Goal: Entertainment & Leisure: Consume media (video, audio)

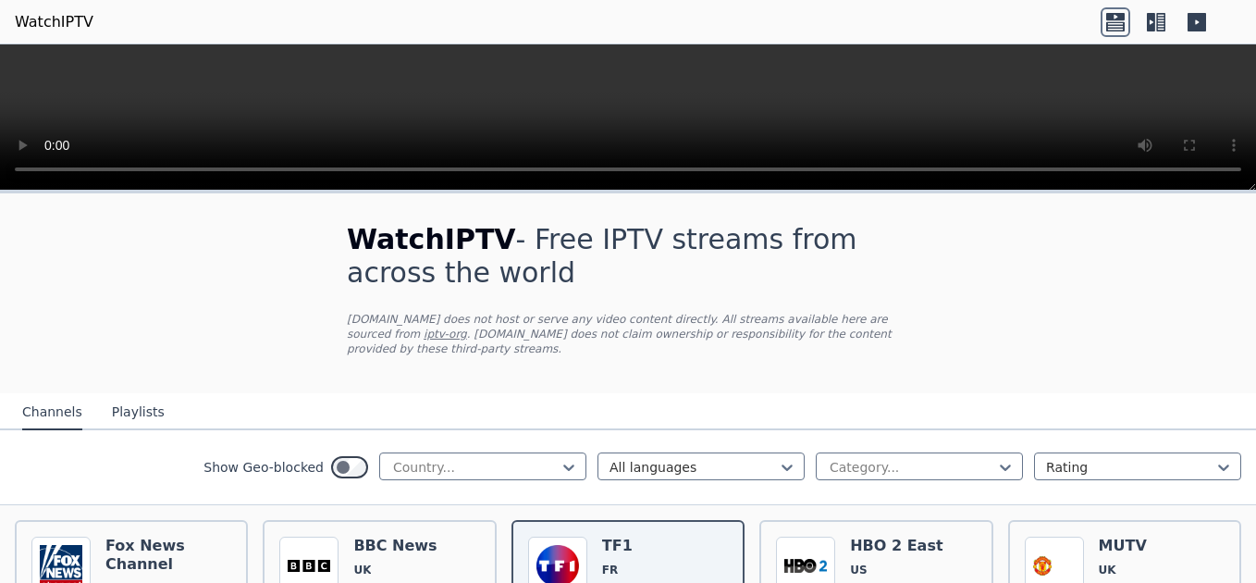
scroll to position [93, 0]
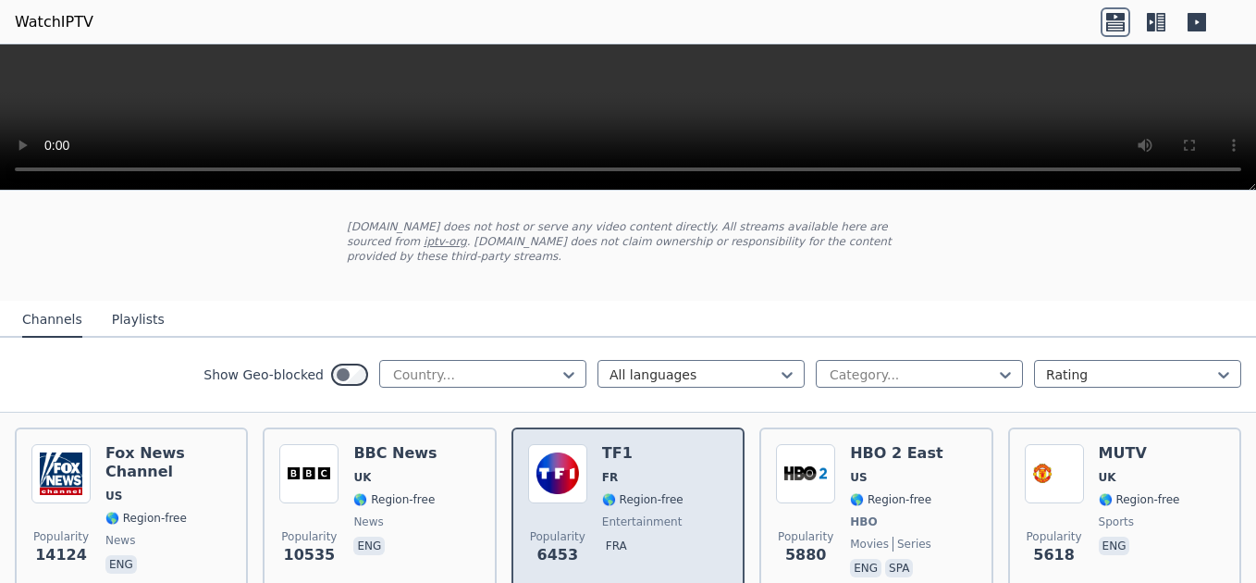
click at [574, 465] on img at bounding box center [557, 473] width 59 height 59
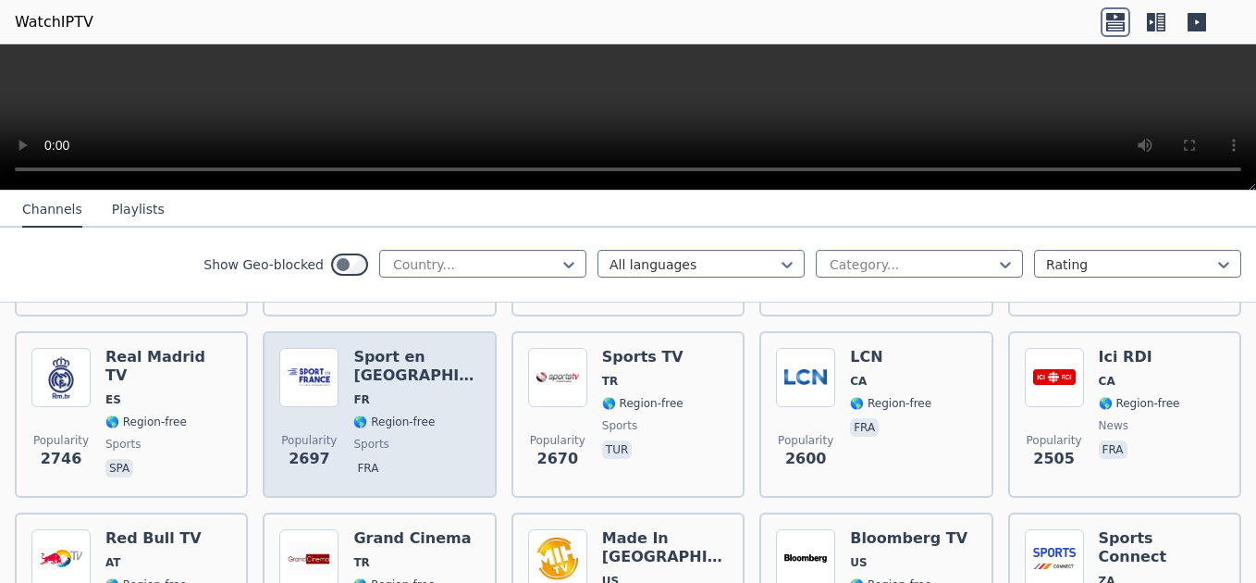
scroll to position [648, 0]
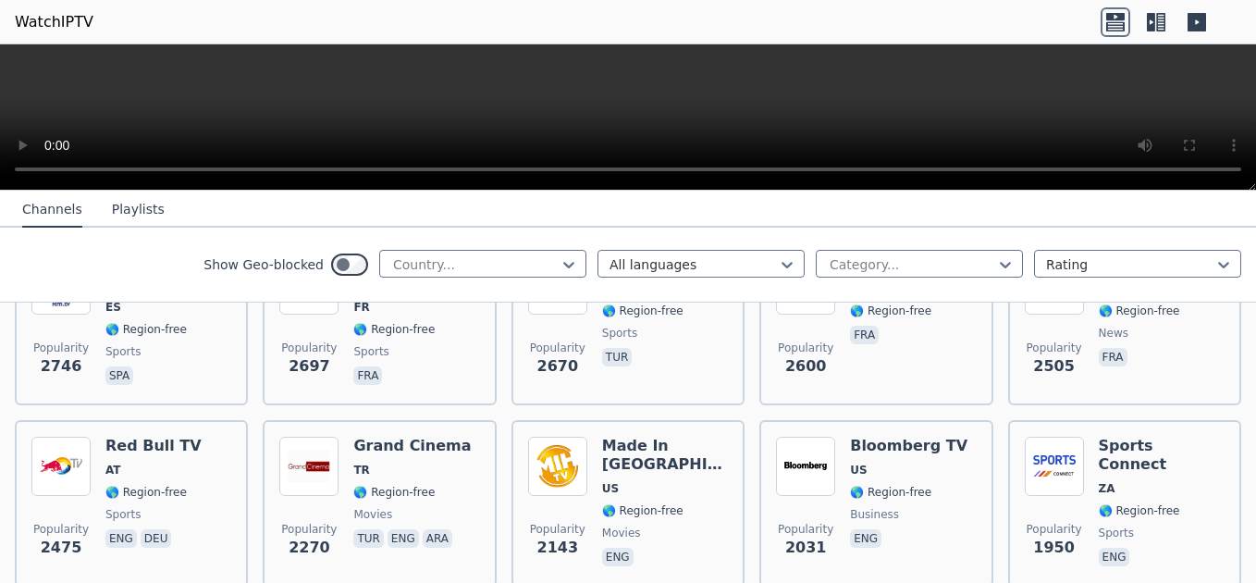
click at [136, 206] on button "Playlists" at bounding box center [138, 209] width 53 height 35
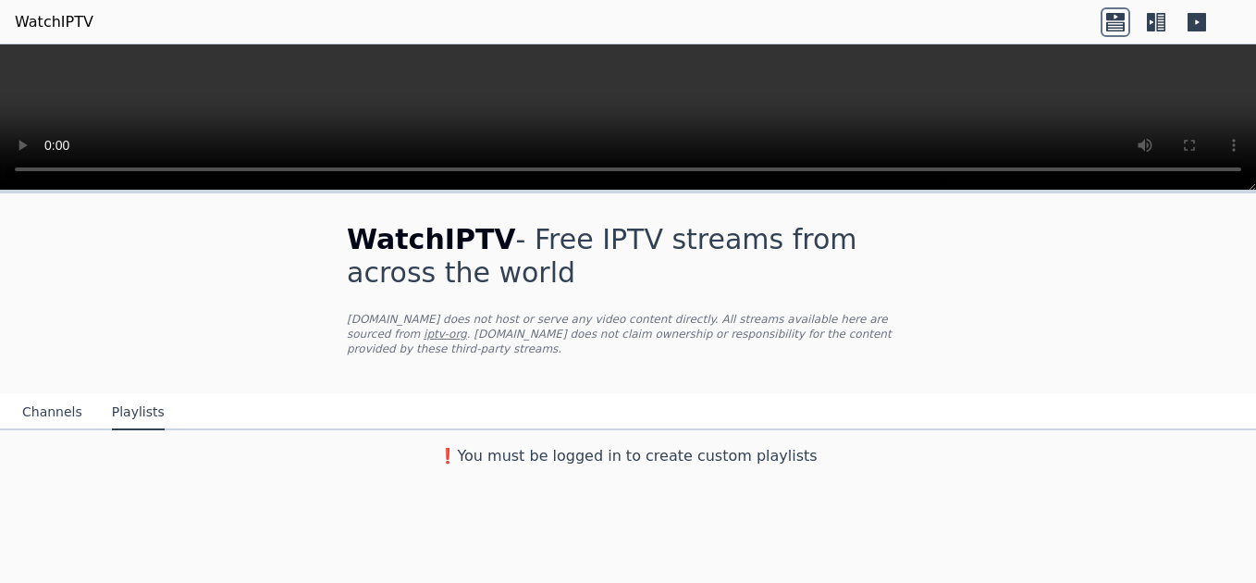
scroll to position [0, 0]
click at [50, 398] on button "Channels" at bounding box center [52, 412] width 60 height 35
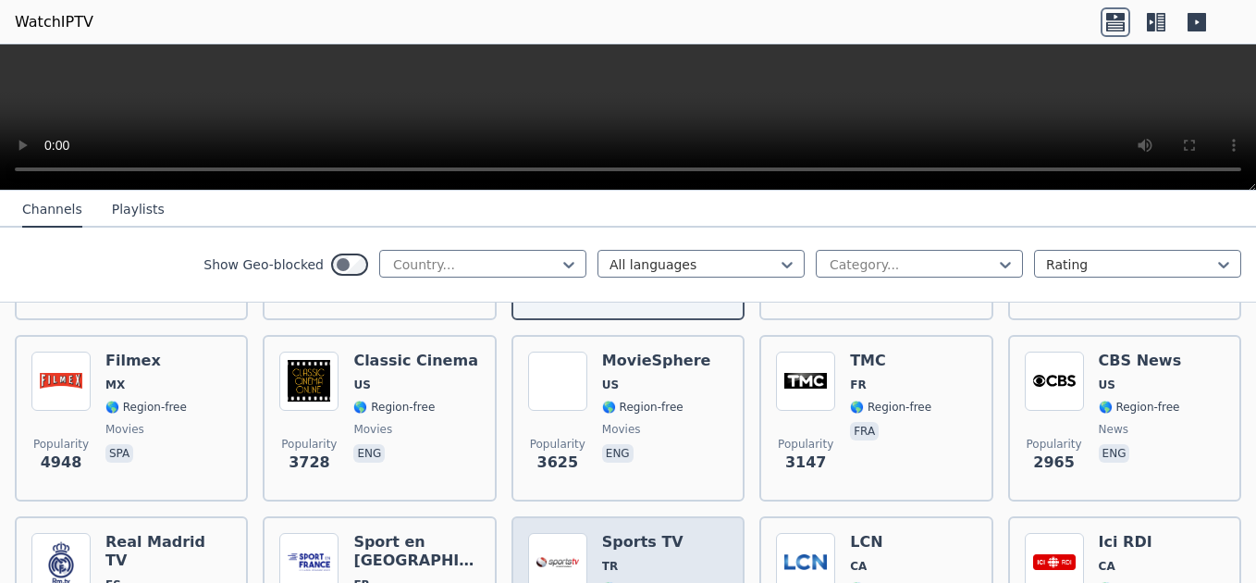
scroll to position [648, 0]
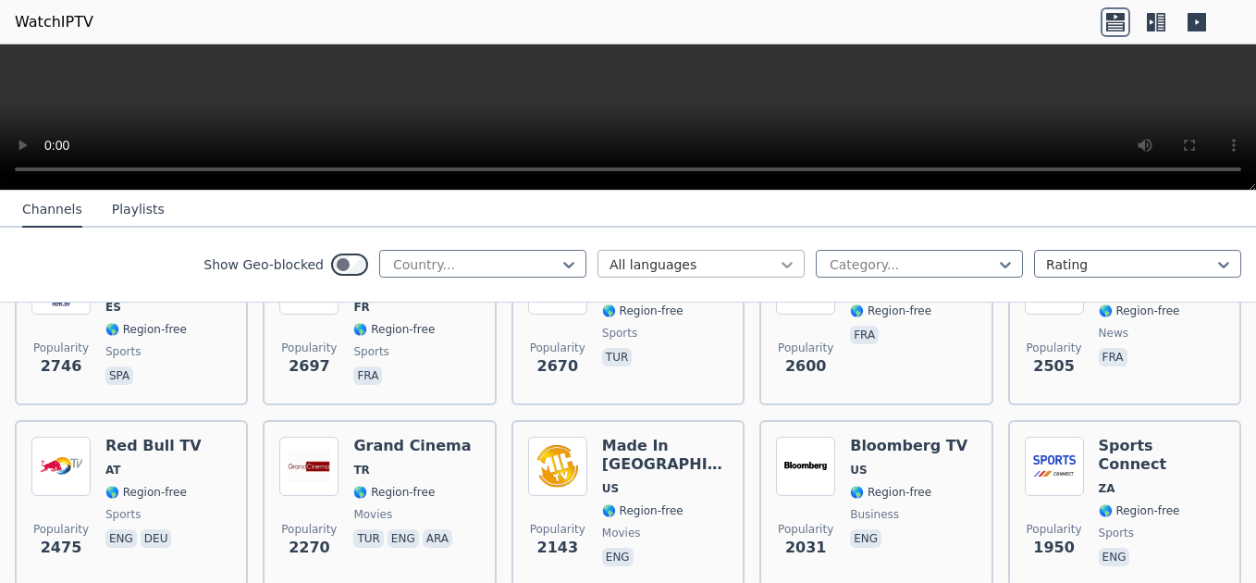
click at [778, 262] on icon at bounding box center [787, 264] width 19 height 19
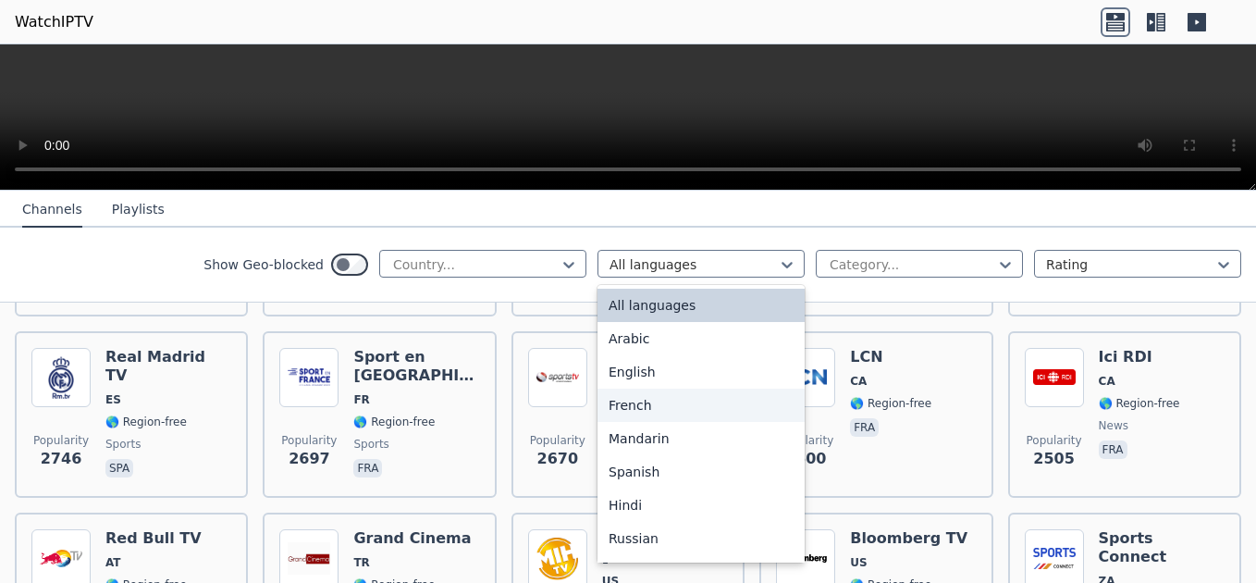
click at [659, 401] on div "French" at bounding box center [701, 405] width 207 height 33
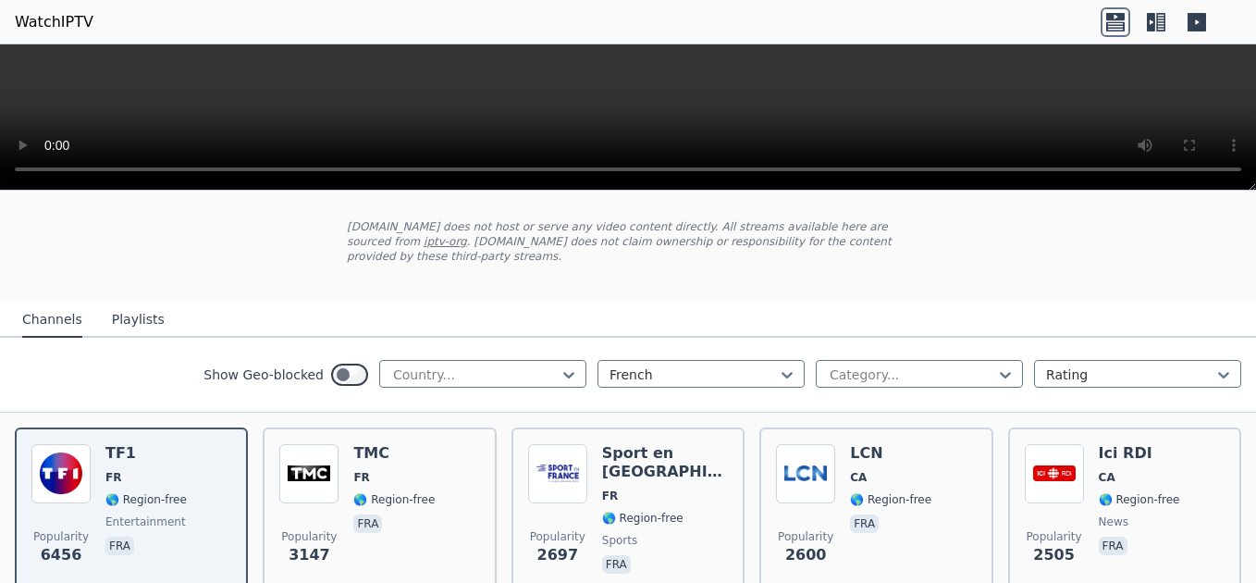
scroll to position [185, 0]
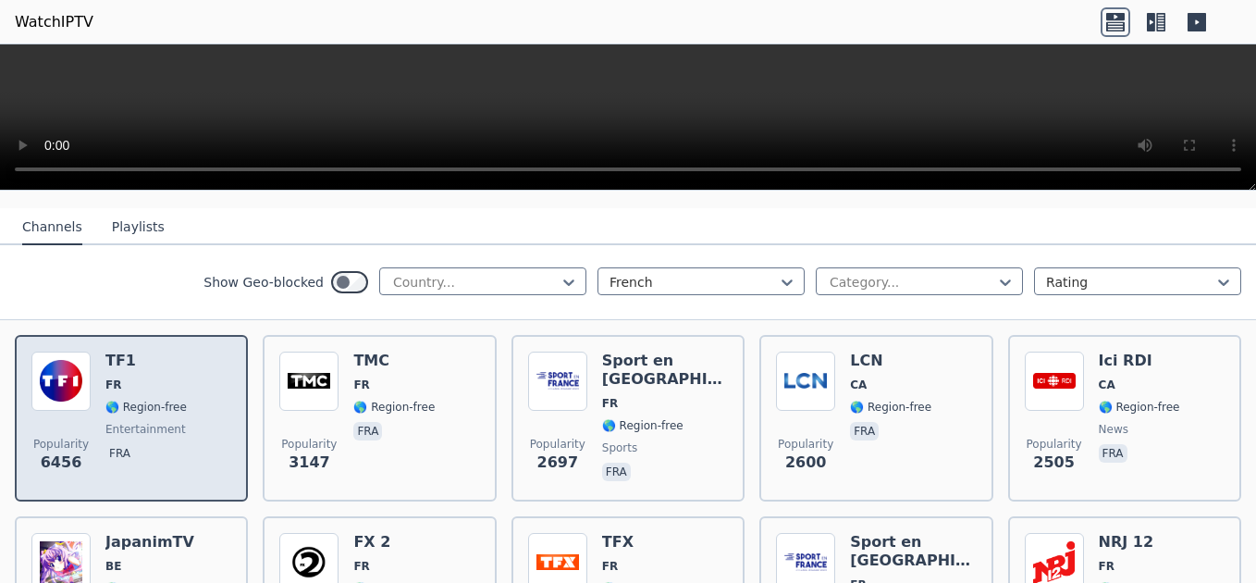
click at [193, 426] on div "Popularity 6456 TF1 FR 🌎 Region-free entertainment fra" at bounding box center [131, 418] width 200 height 133
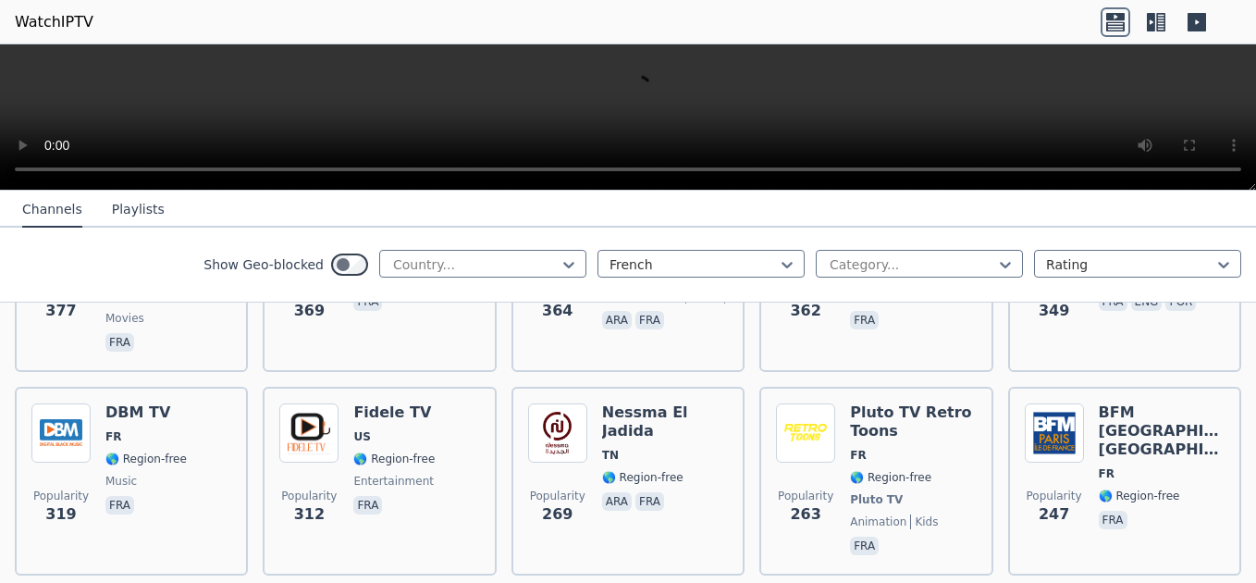
scroll to position [1295, 0]
